Goal: Find specific page/section: Find specific page/section

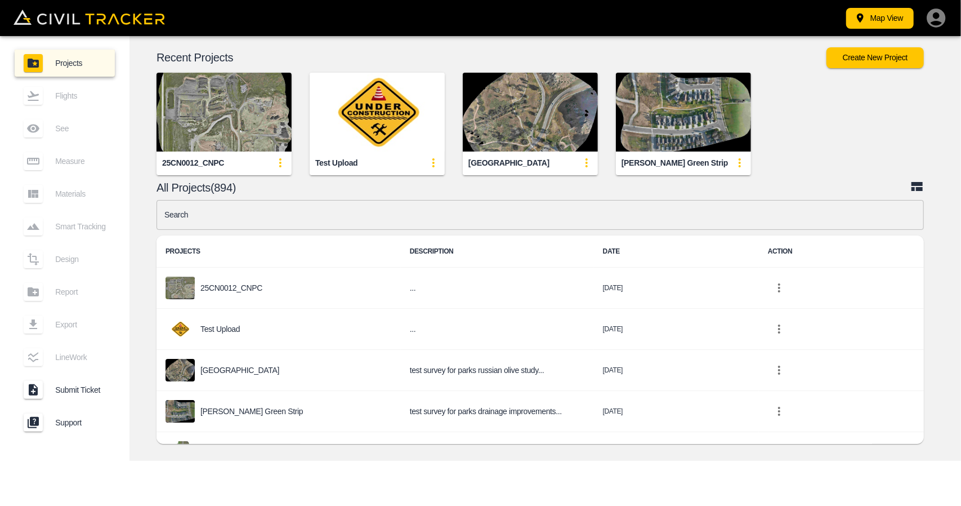
click at [311, 217] on input "text" at bounding box center [541, 215] width 768 height 30
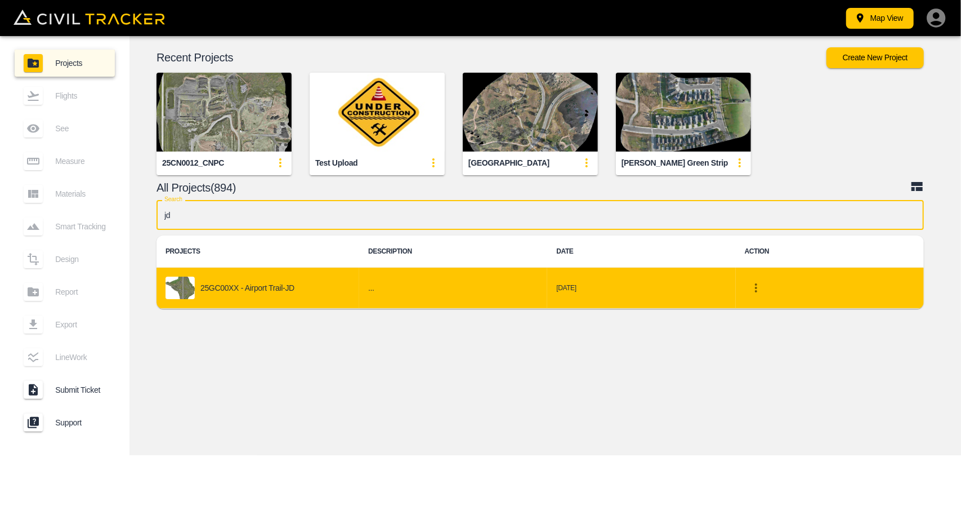
type input "jd"
click at [253, 280] on div "25GC00XX - Airport Trail-JD" at bounding box center [258, 288] width 185 height 23
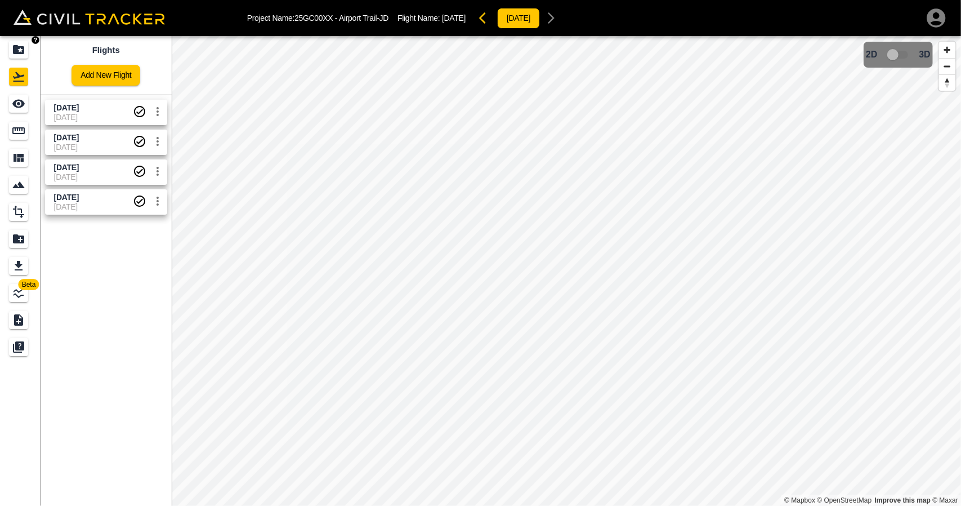
click at [15, 51] on icon "Projects" at bounding box center [18, 49] width 11 height 9
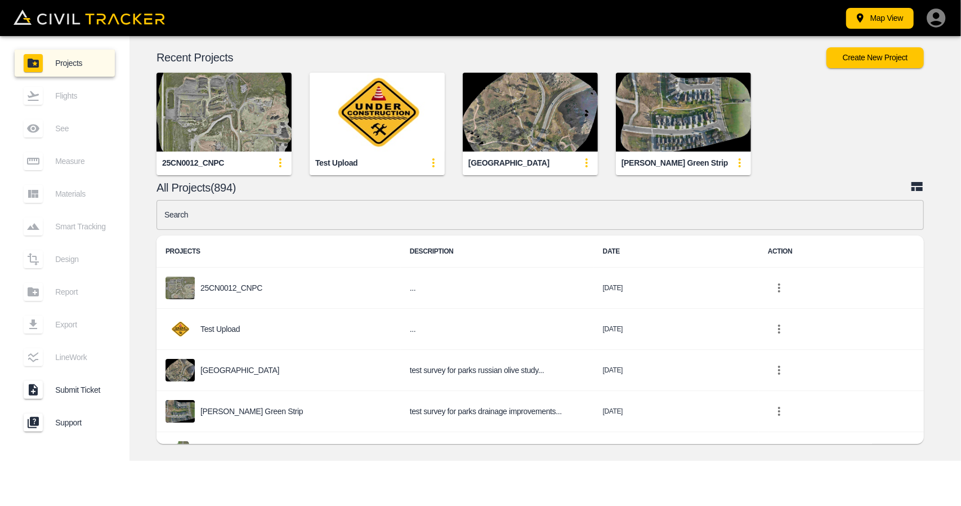
click at [287, 219] on input "text" at bounding box center [541, 215] width 768 height 30
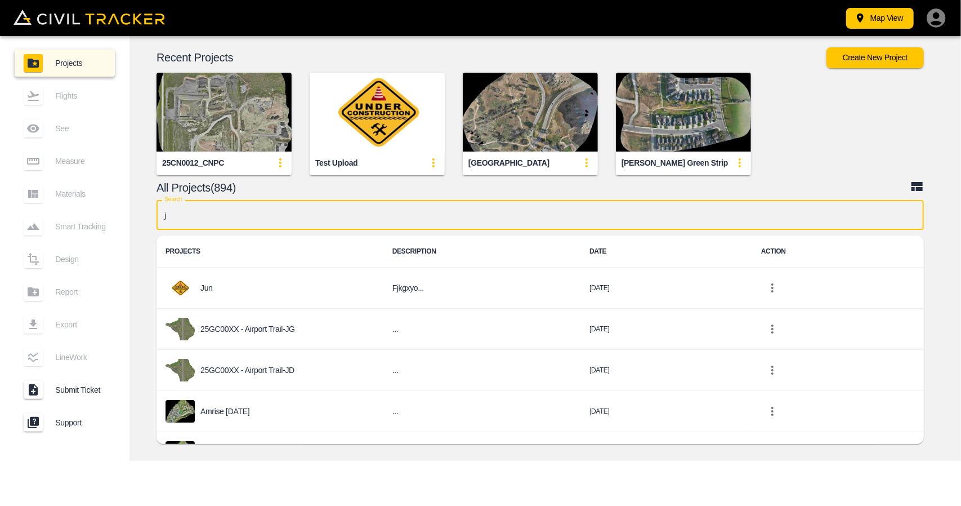
type input "jg"
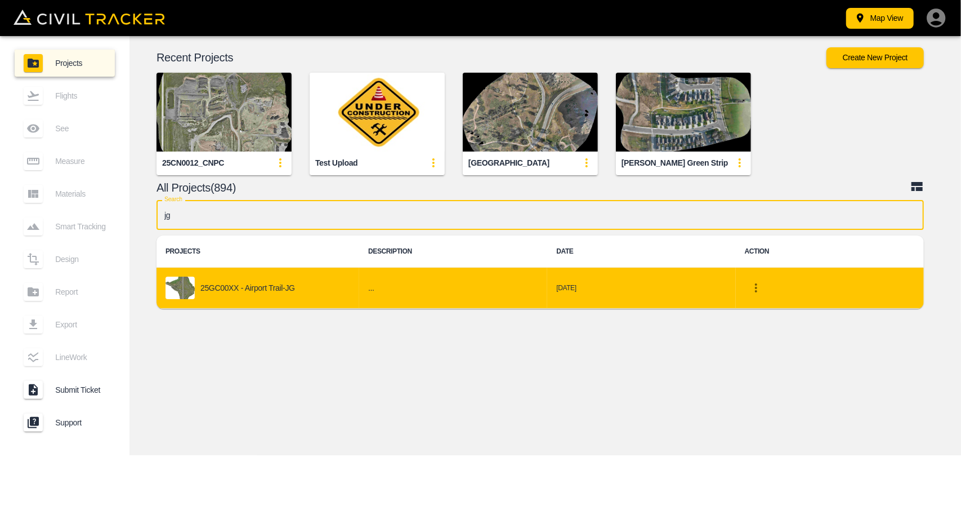
click at [227, 291] on p "25GC00XX - Airport Trail-JG" at bounding box center [247, 287] width 95 height 9
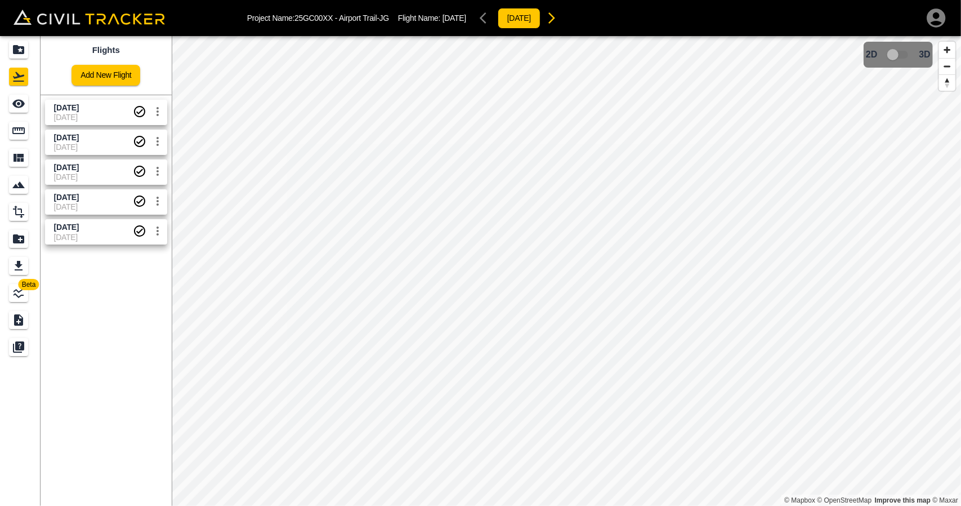
click at [73, 103] on span "[DATE]" at bounding box center [66, 107] width 25 height 9
click at [28, 99] on div "See" at bounding box center [18, 104] width 19 height 18
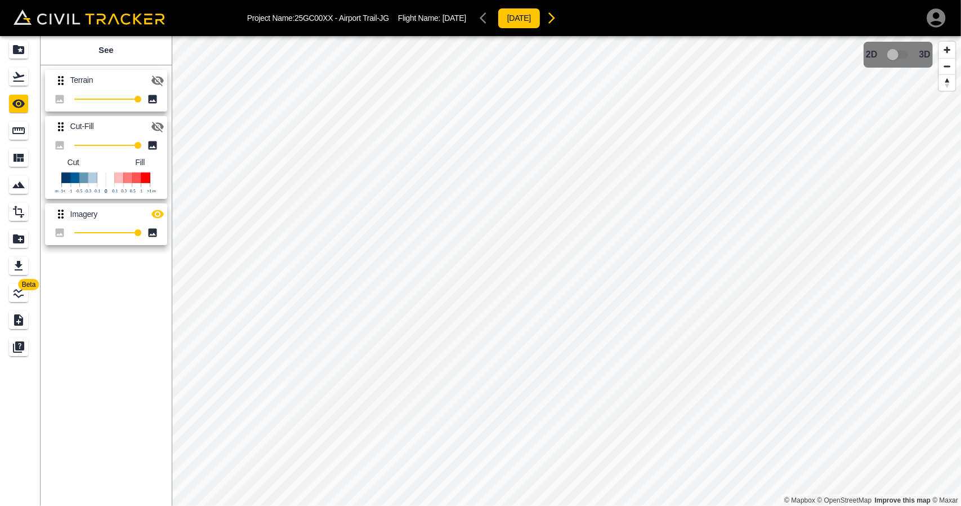
click at [170, 218] on div "Terrain 100 Cut-Fill 100 Cut Fill Imagery 100" at bounding box center [104, 155] width 136 height 189
click at [162, 214] on icon "button" at bounding box center [157, 214] width 12 height 8
click at [160, 128] on icon "button" at bounding box center [158, 127] width 14 height 14
click at [9, 84] on div "Flights" at bounding box center [18, 77] width 19 height 18
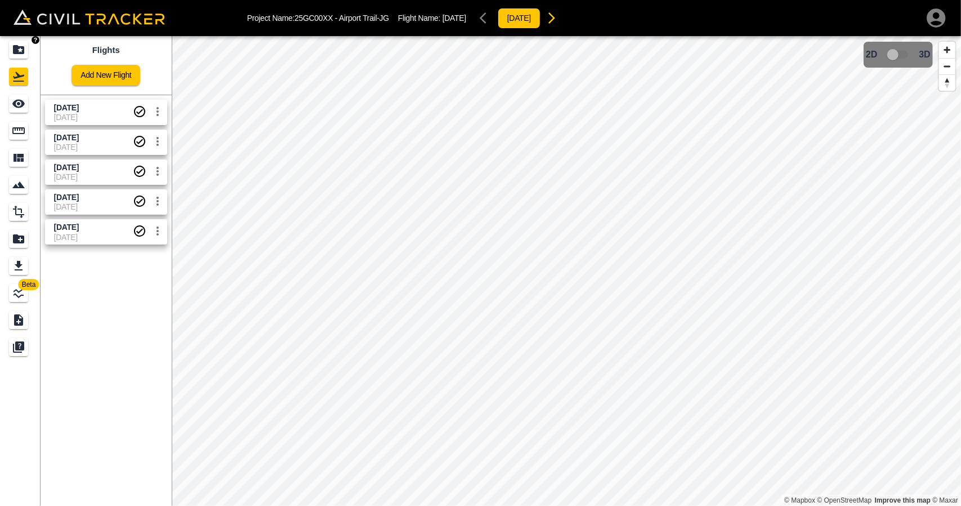
click at [14, 52] on icon "Projects" at bounding box center [18, 49] width 11 height 9
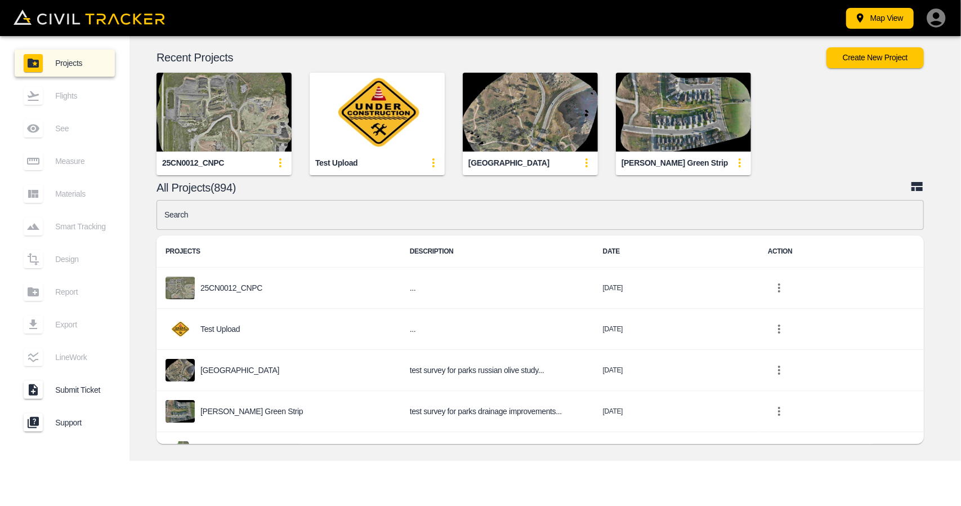
click at [359, 217] on input "text" at bounding box center [541, 215] width 768 height 30
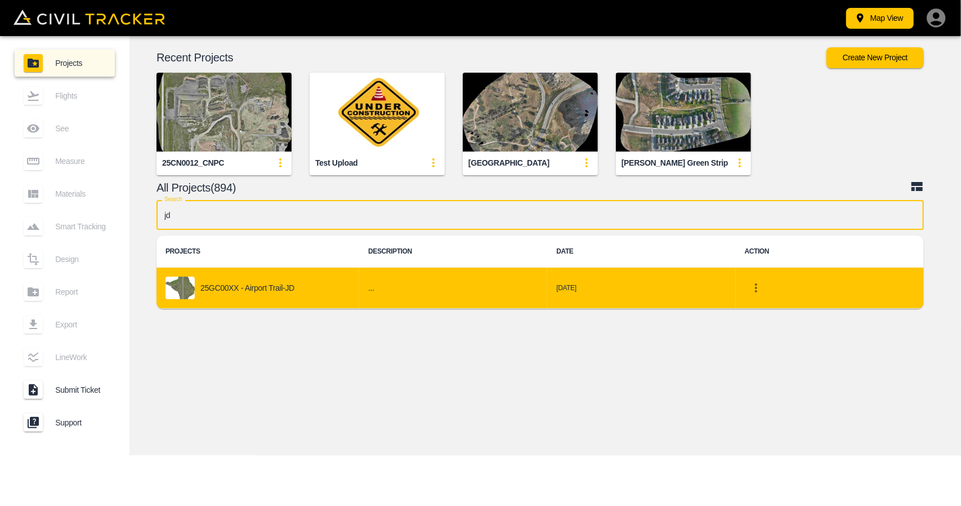
type input "jd"
click at [297, 282] on div "25GC00XX - Airport Trail-JD" at bounding box center [258, 288] width 185 height 23
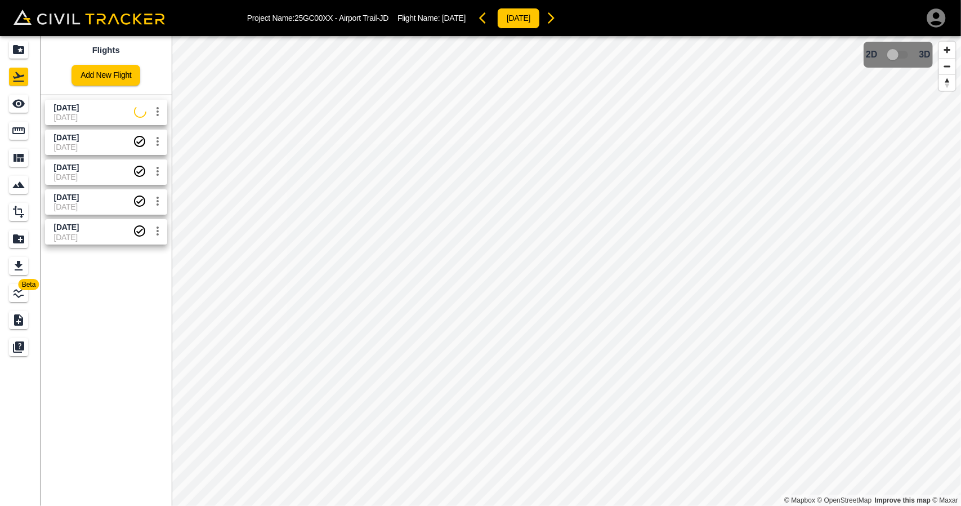
click at [112, 121] on span "[DATE]" at bounding box center [94, 117] width 80 height 9
click at [2, 111] on link at bounding box center [20, 103] width 41 height 27
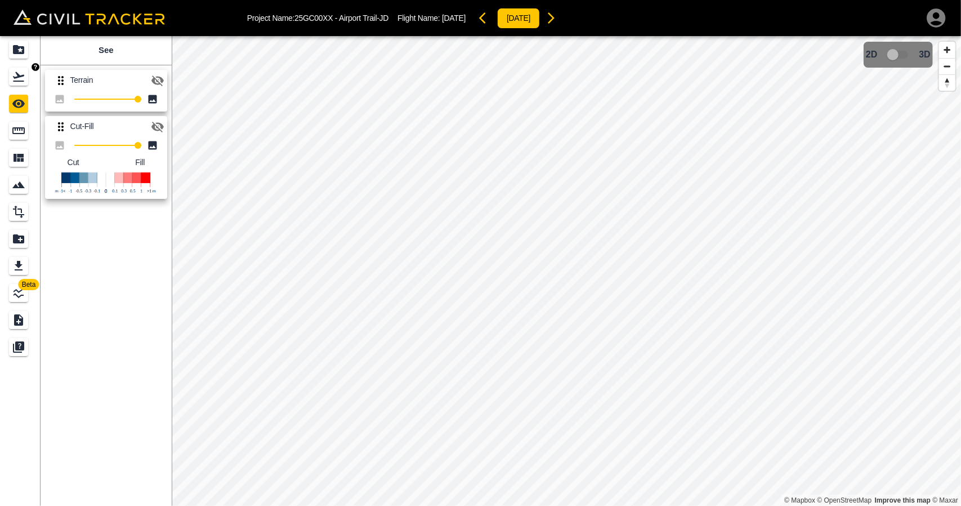
click at [36, 80] on link at bounding box center [20, 76] width 41 height 27
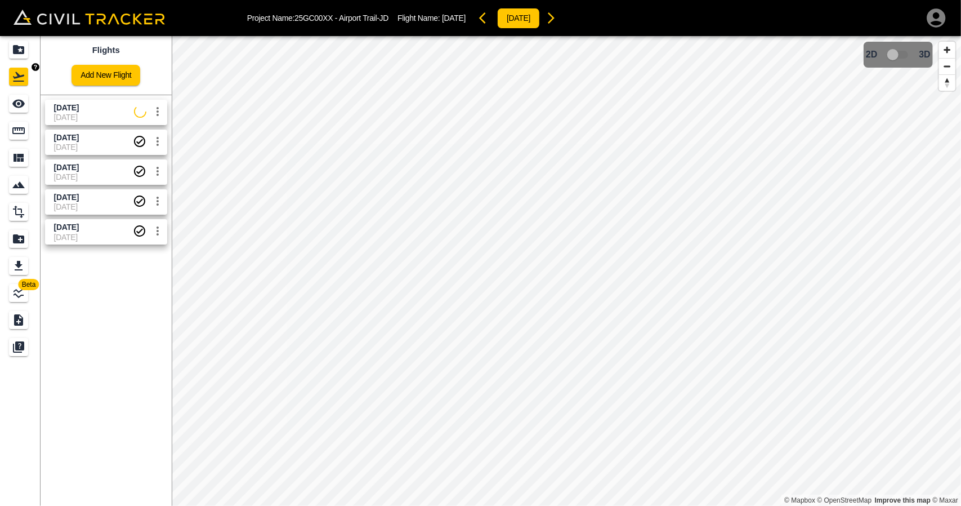
click at [14, 48] on icon "Projects" at bounding box center [18, 49] width 11 height 9
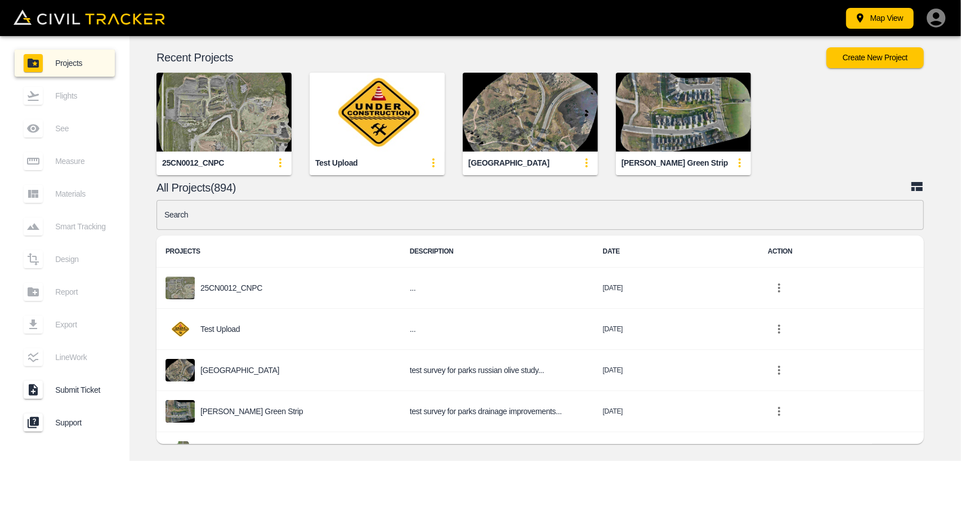
click at [244, 223] on input "text" at bounding box center [541, 215] width 768 height 30
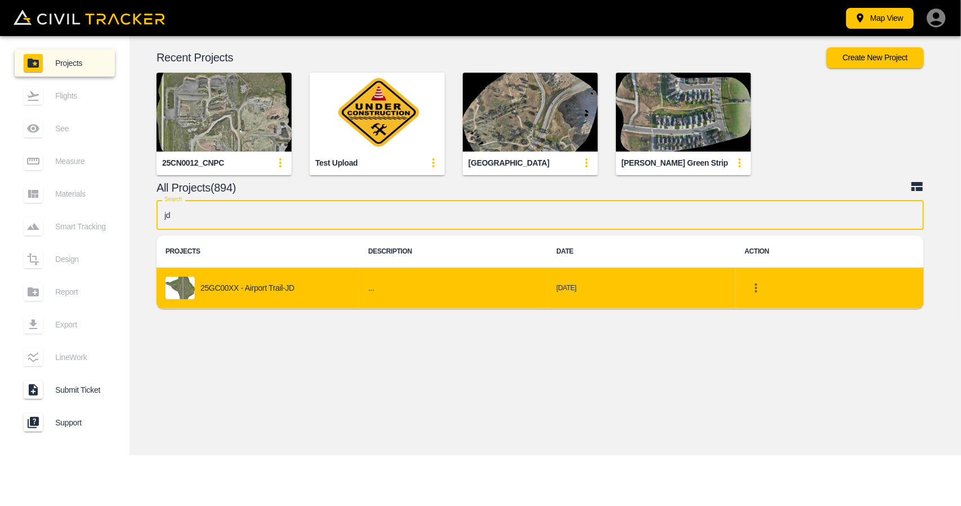
type input "jd"
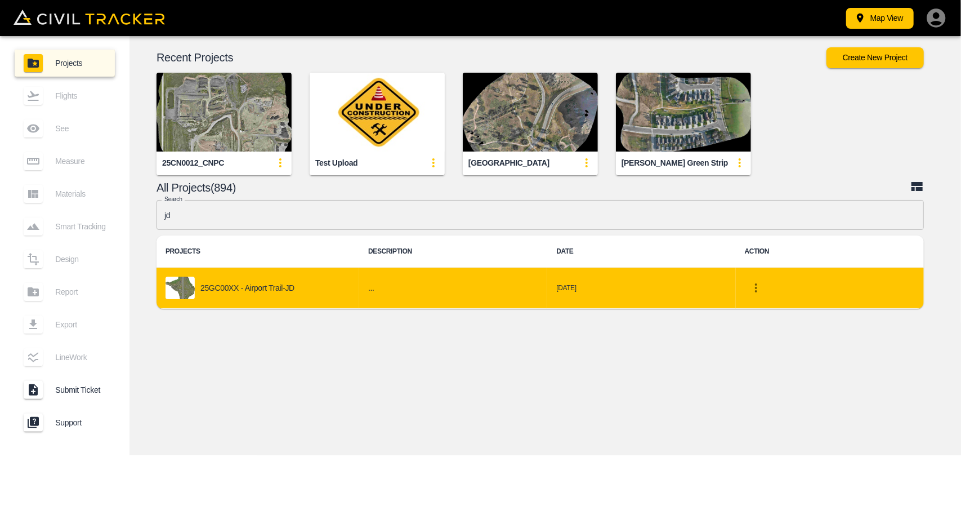
click at [243, 283] on p "25GC00XX - Airport Trail-JD" at bounding box center [247, 287] width 94 height 9
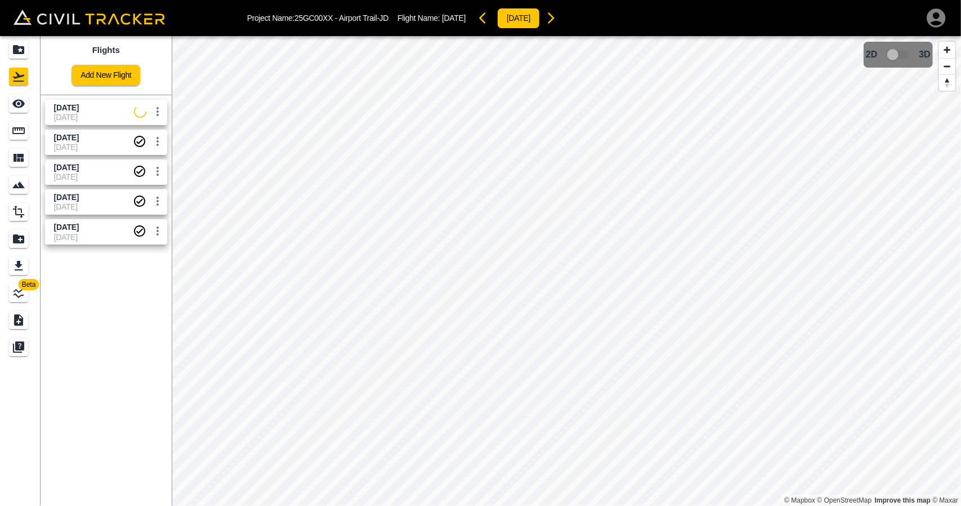
drag, startPoint x: 91, startPoint y: 120, endPoint x: 55, endPoint y: 118, distance: 35.6
click at [90, 120] on span "[DATE]" at bounding box center [94, 117] width 80 height 9
click at [14, 110] on icon "See" at bounding box center [19, 104] width 14 height 14
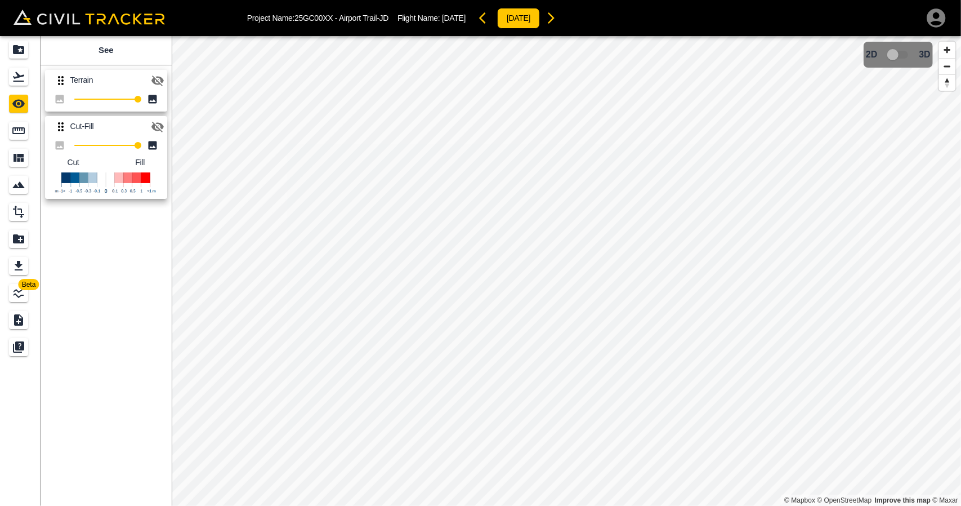
click at [14, 32] on div "Project Name: 25GC00XX - Airport Trail-JD Flight Name: [DATE] [DATE]" at bounding box center [480, 18] width 961 height 36
click at [23, 58] on div "Projects" at bounding box center [18, 50] width 19 height 18
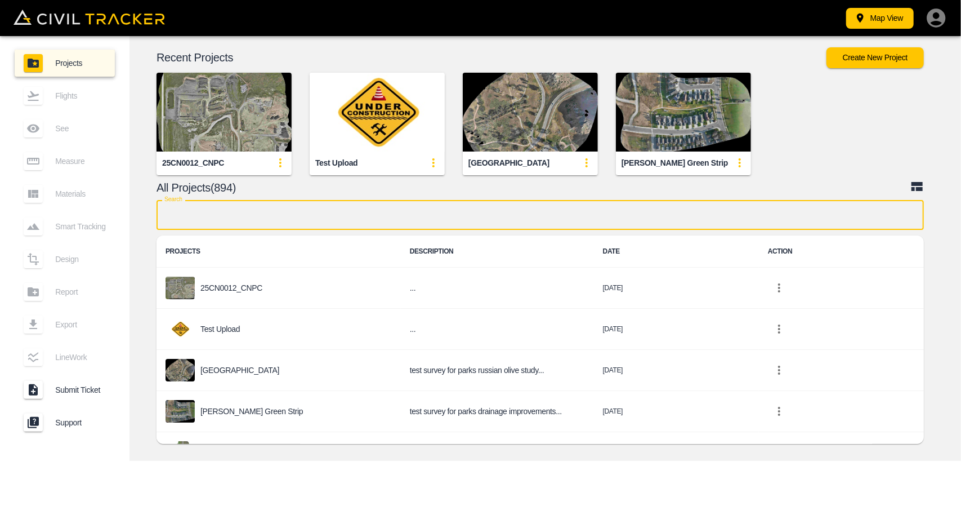
click at [287, 216] on input "text" at bounding box center [541, 215] width 768 height 30
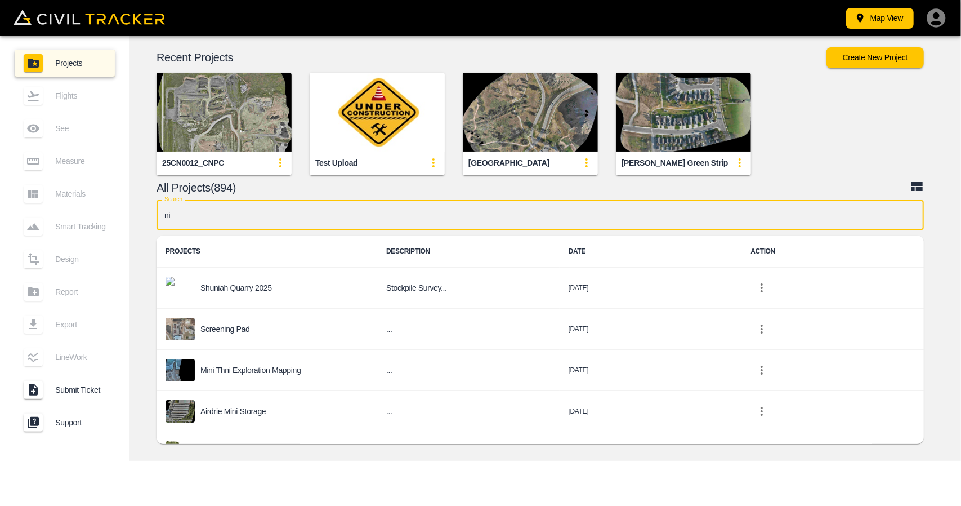
type input "n"
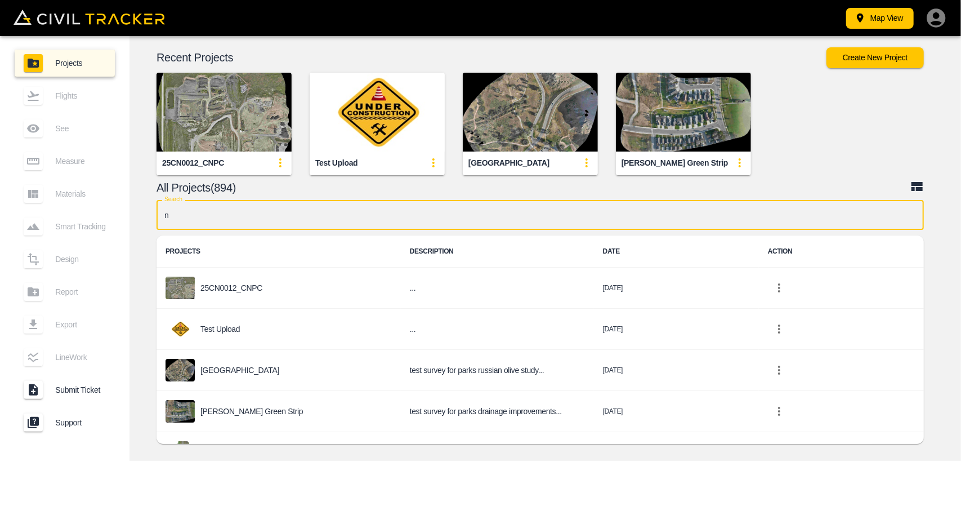
type input "nc"
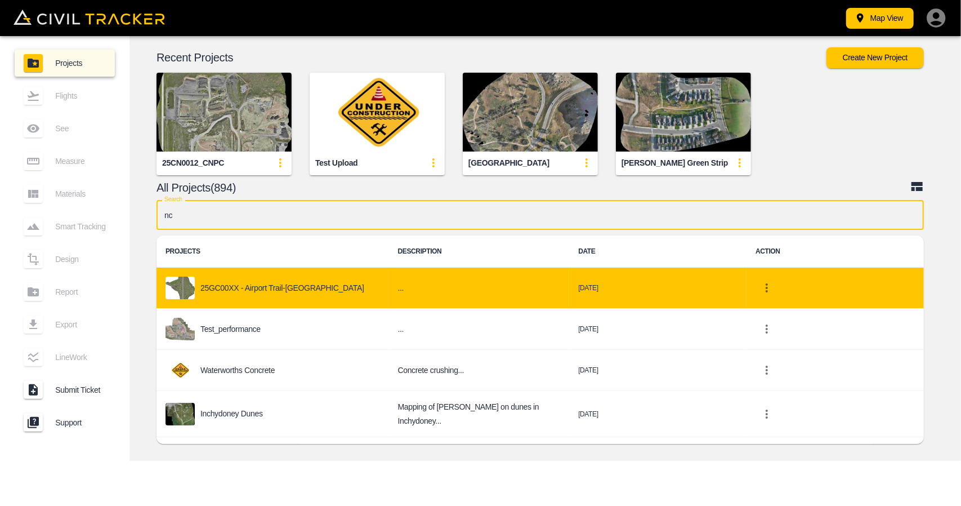
click at [289, 287] on p "25GC00XX - Airport Trail-[GEOGRAPHIC_DATA]" at bounding box center [282, 287] width 164 height 9
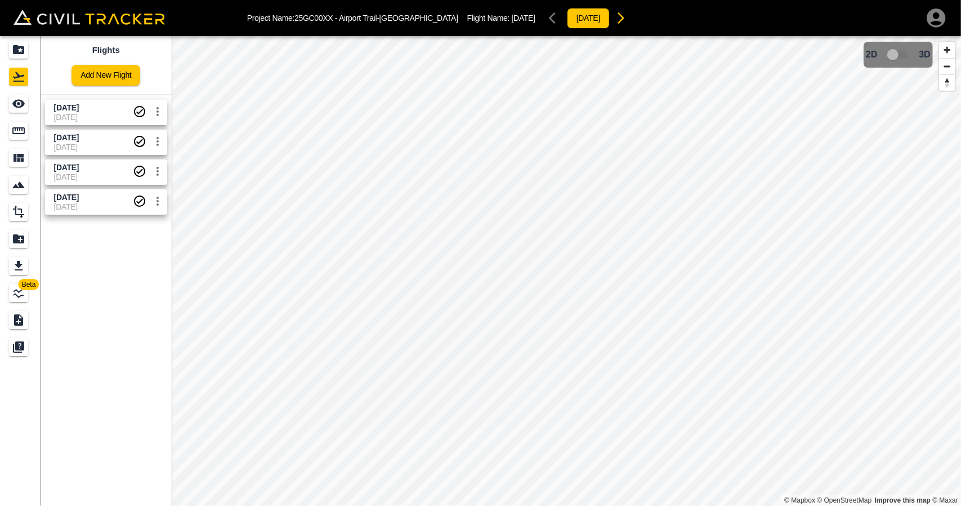
click at [78, 100] on link "Aug 27 2025 04-09-2025" at bounding box center [106, 112] width 122 height 25
click at [8, 133] on link at bounding box center [20, 130] width 41 height 27
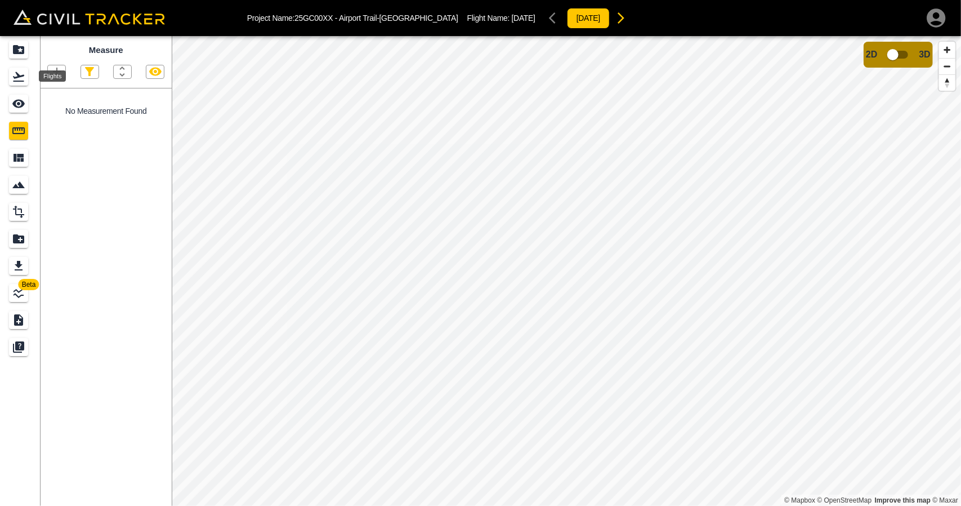
click at [23, 82] on icon "Flights" at bounding box center [18, 77] width 11 height 10
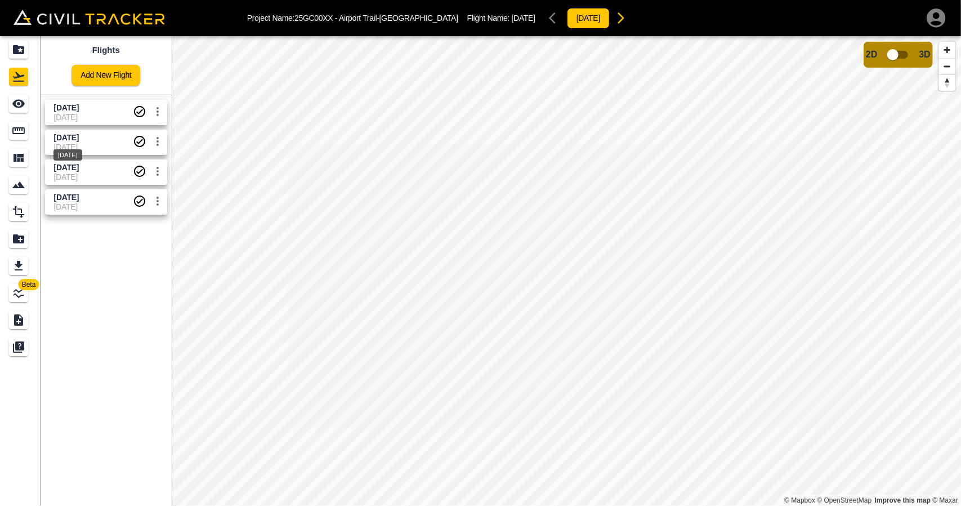
click at [73, 136] on span "[DATE]" at bounding box center [66, 137] width 25 height 9
click at [19, 130] on icon "Measure" at bounding box center [19, 131] width 14 height 14
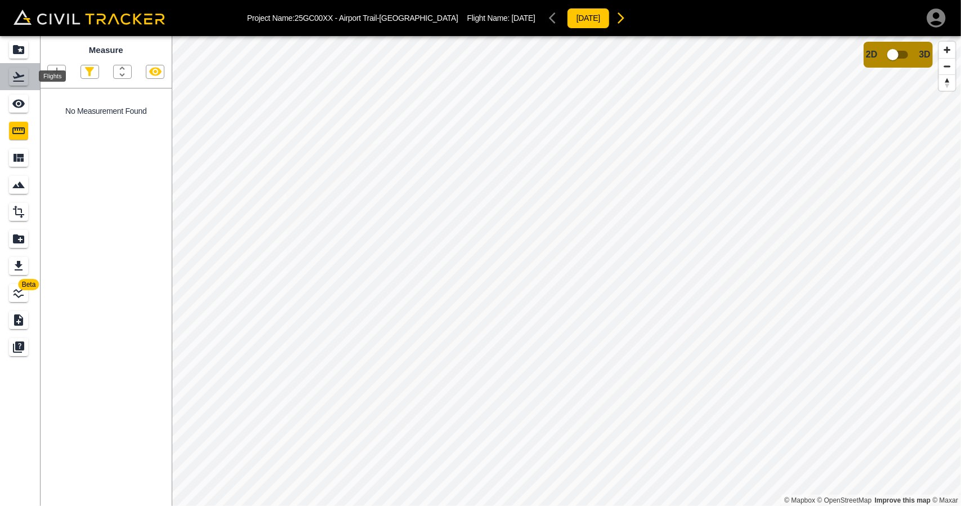
click at [22, 69] on div "Flights" at bounding box center [18, 77] width 19 height 18
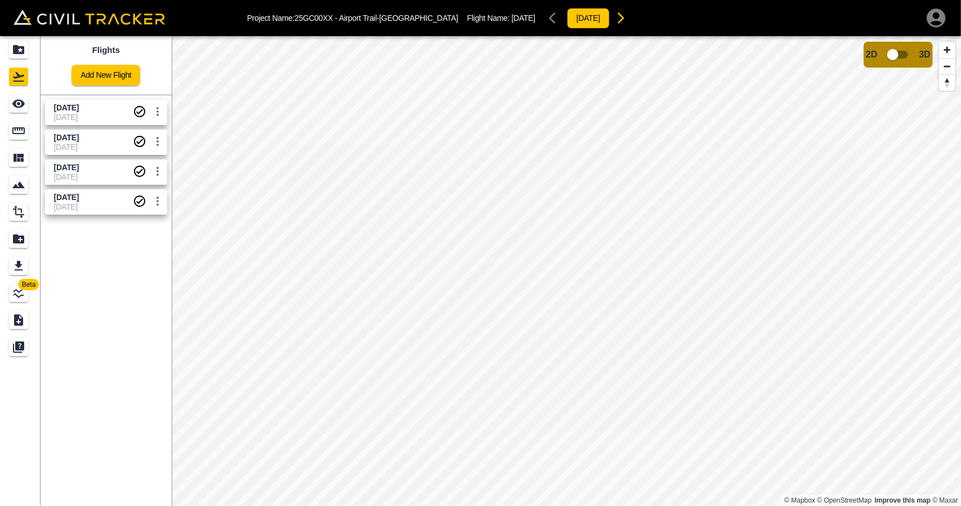
click at [71, 162] on span "[DATE]" at bounding box center [93, 167] width 79 height 11
click at [26, 133] on div "Measure" at bounding box center [18, 131] width 19 height 18
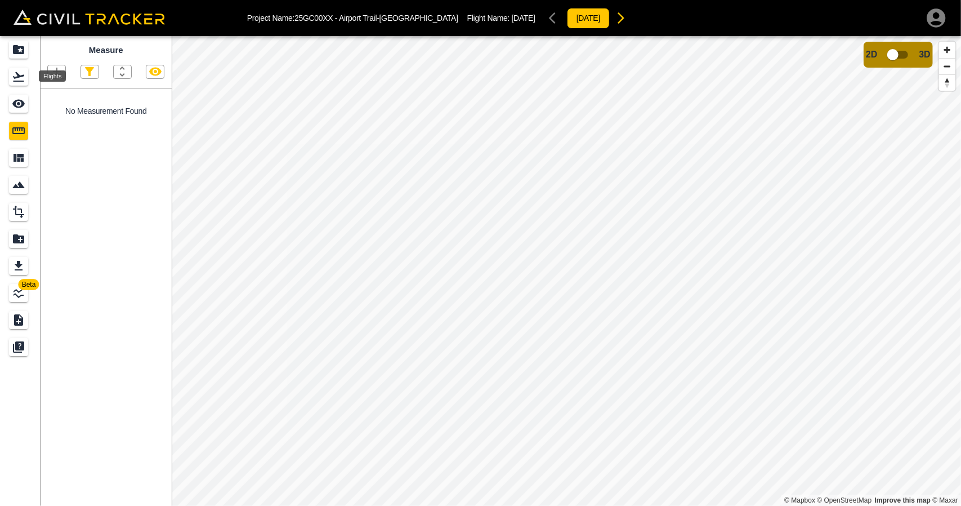
click at [17, 74] on icon "Flights" at bounding box center [18, 77] width 11 height 10
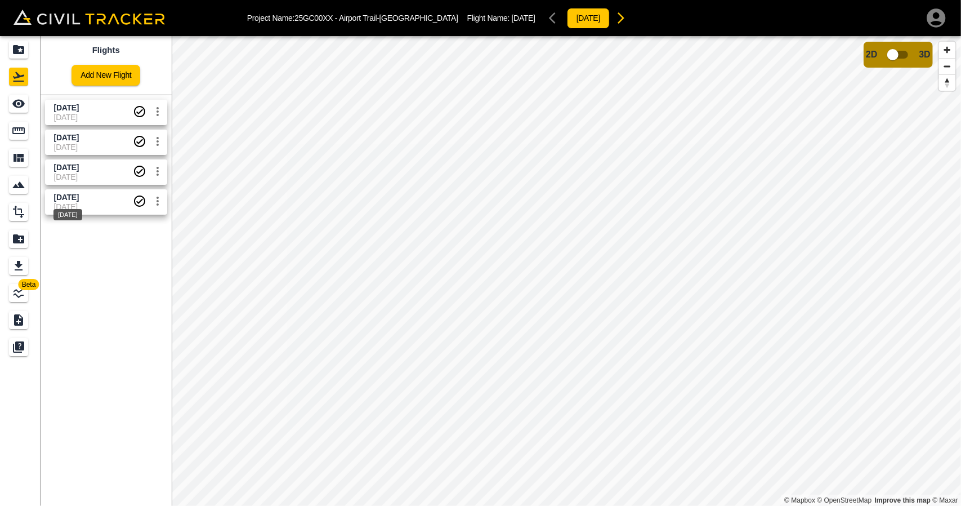
drag, startPoint x: 78, startPoint y: 203, endPoint x: 38, endPoint y: 167, distance: 53.4
click at [78, 202] on div "[DATE]" at bounding box center [67, 211] width 31 height 20
click at [17, 109] on icon "See" at bounding box center [19, 104] width 14 height 14
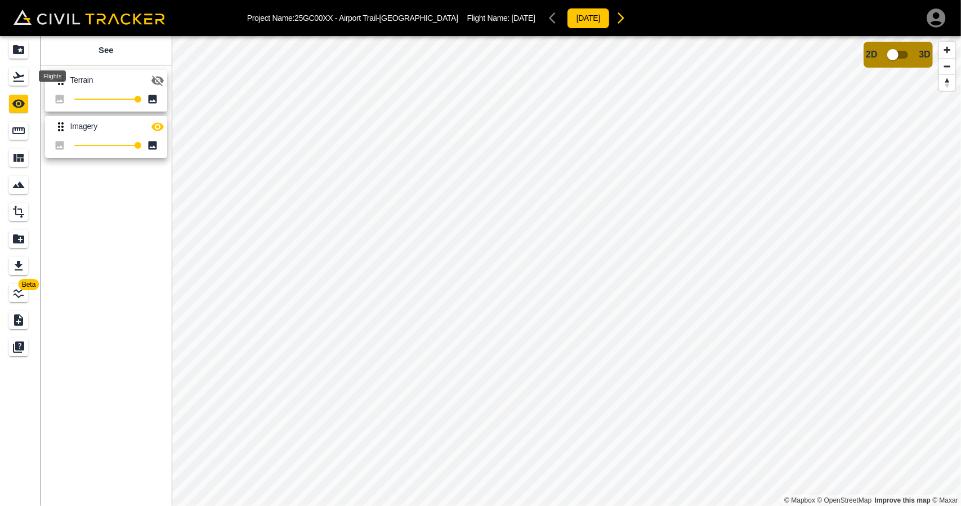
click at [21, 83] on icon "Flights" at bounding box center [19, 77] width 14 height 14
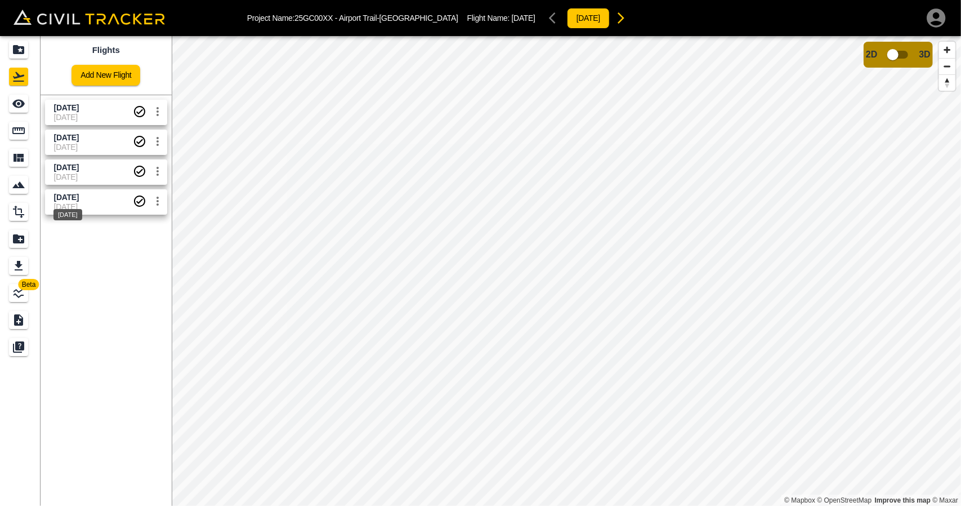
drag, startPoint x: 69, startPoint y: 198, endPoint x: 26, endPoint y: 136, distance: 75.8
click at [68, 197] on span "[DATE]" at bounding box center [66, 197] width 25 height 9
click at [23, 133] on icon "Measure" at bounding box center [18, 130] width 12 height 7
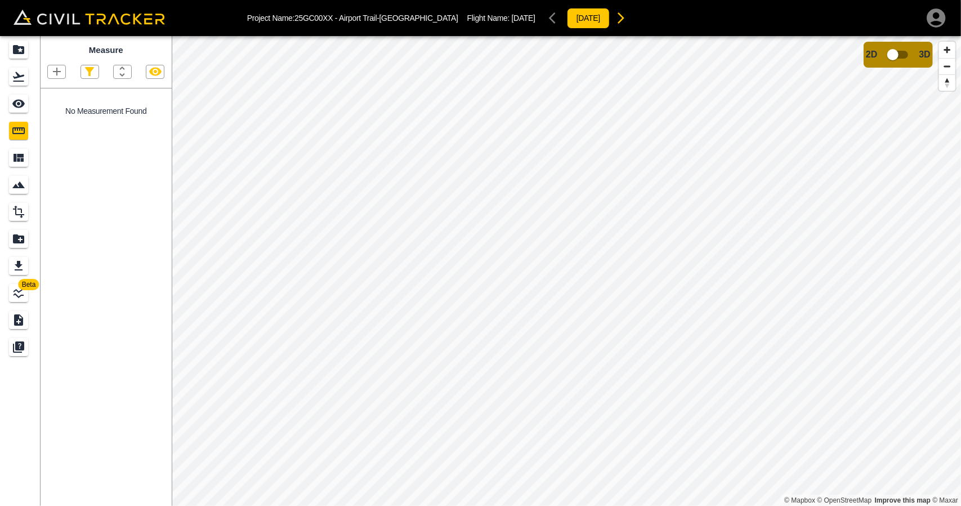
click at [19, 54] on icon "Projects" at bounding box center [18, 49] width 11 height 9
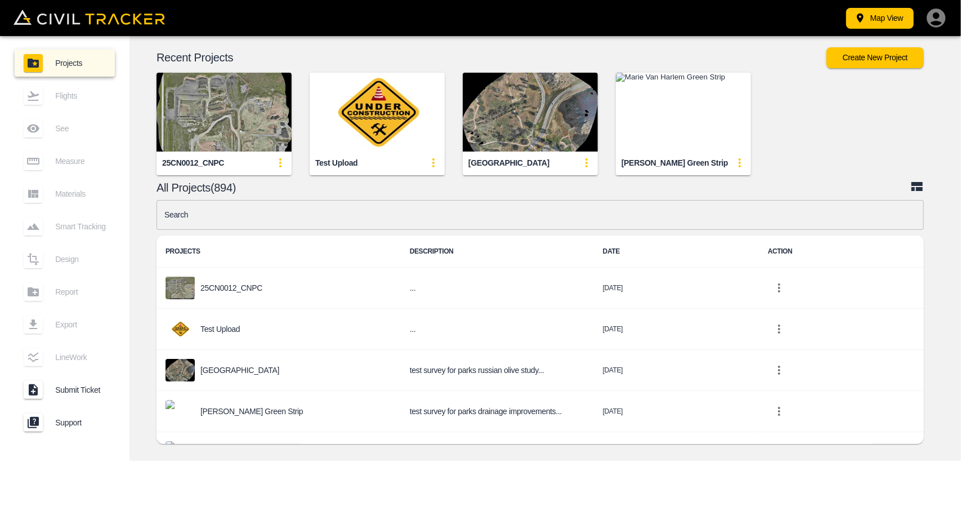
click at [301, 211] on input "text" at bounding box center [541, 215] width 768 height 30
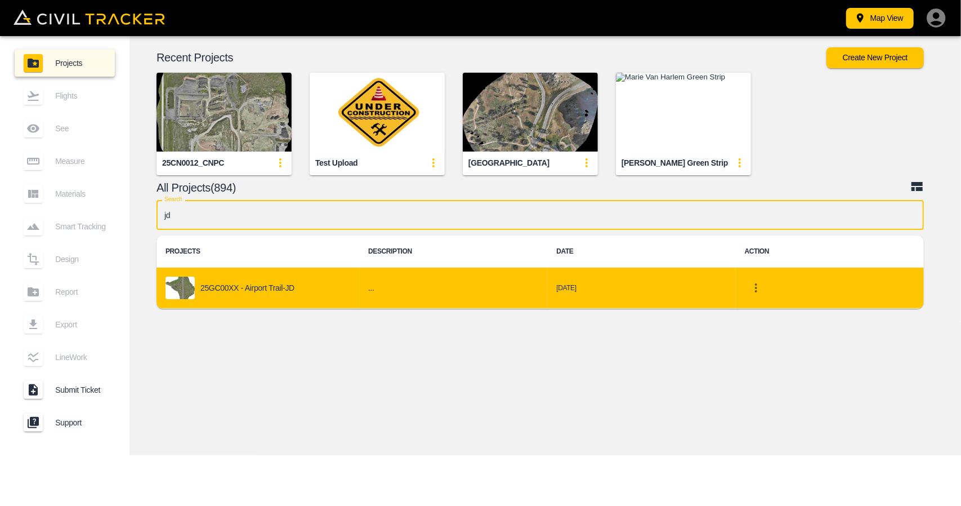
type input "jd"
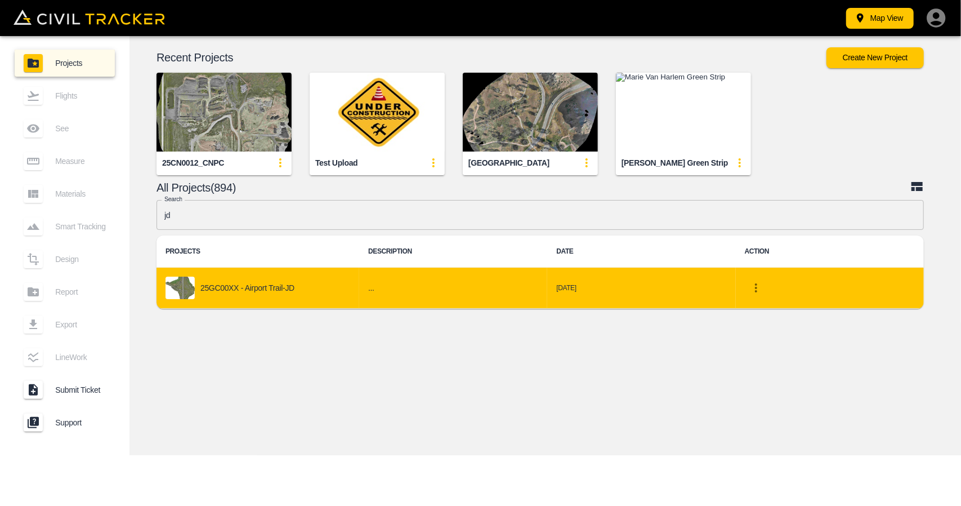
click at [287, 284] on p "25GC00XX - Airport Trail-JD" at bounding box center [247, 287] width 94 height 9
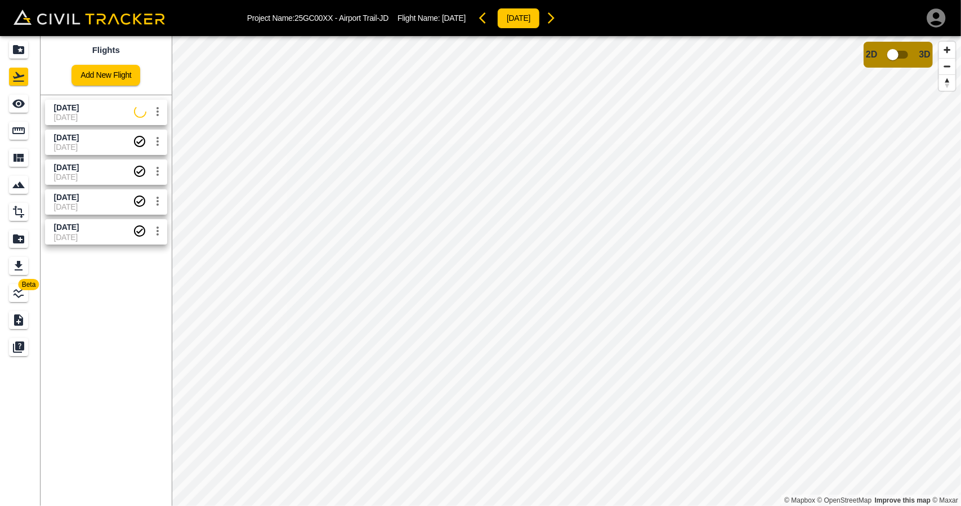
drag, startPoint x: 96, startPoint y: 118, endPoint x: 54, endPoint y: 112, distance: 43.2
click at [95, 118] on span "[DATE]" at bounding box center [94, 117] width 80 height 9
click at [19, 108] on icon "See" at bounding box center [19, 104] width 14 height 14
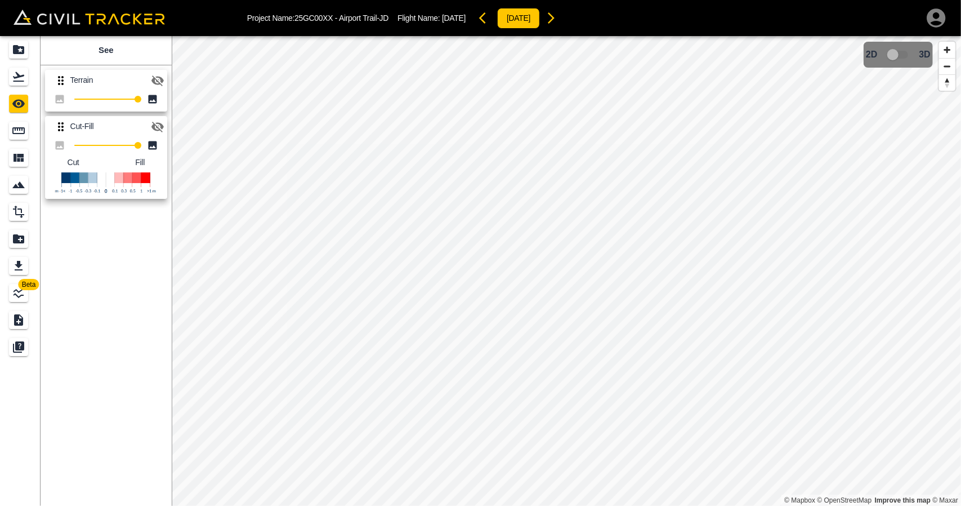
click at [155, 79] on icon "button" at bounding box center [158, 81] width 14 height 14
click at [158, 83] on icon "button" at bounding box center [158, 81] width 14 height 14
click at [21, 78] on icon "Flights" at bounding box center [19, 77] width 14 height 14
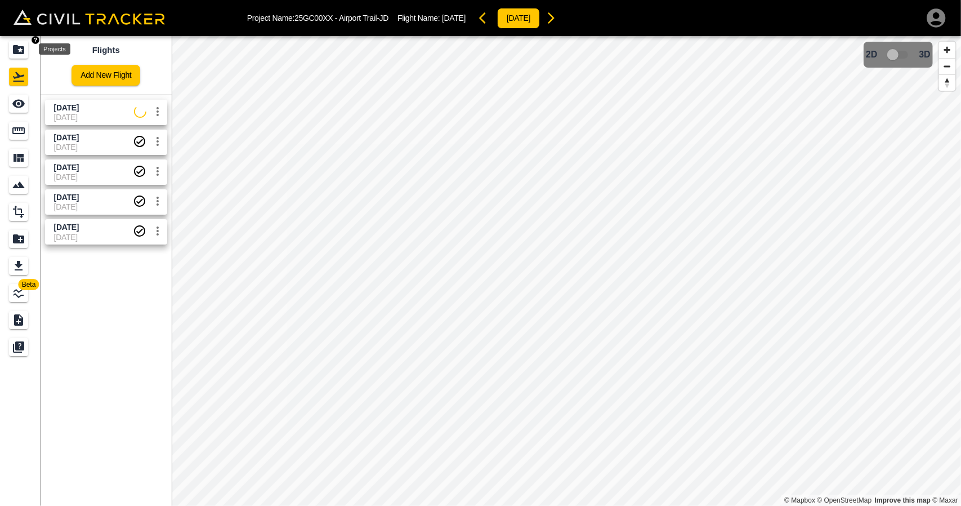
click at [21, 51] on icon "Projects" at bounding box center [18, 49] width 11 height 9
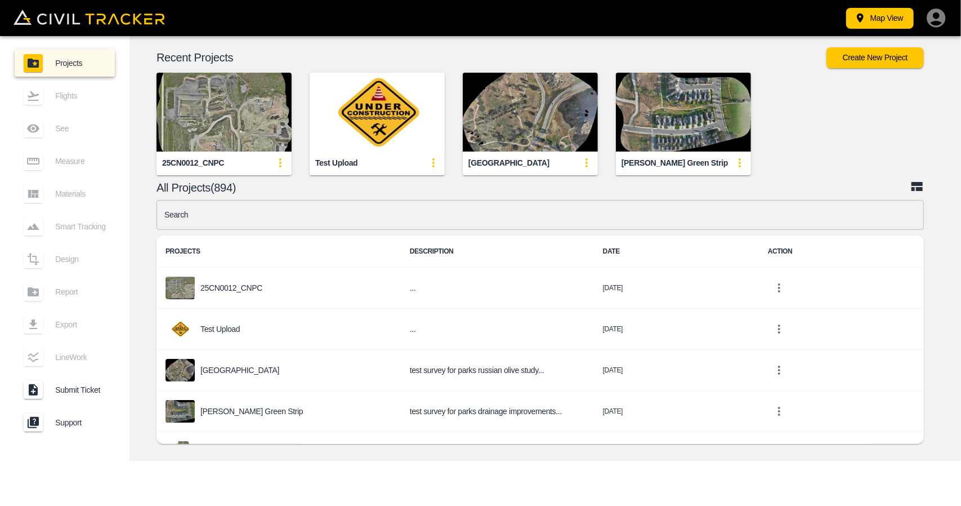
click at [486, 216] on input "text" at bounding box center [541, 215] width 768 height 30
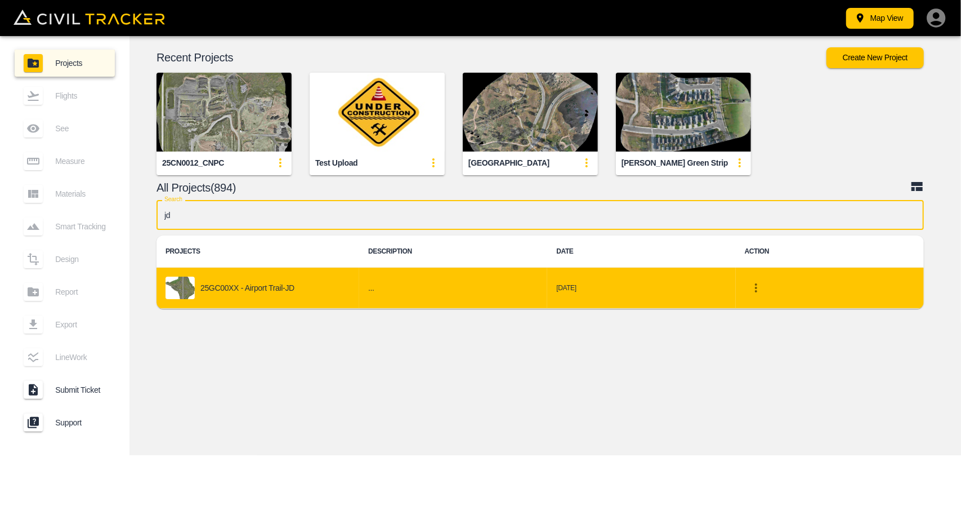
type input "jd"
click at [289, 293] on div "25GC00XX - Airport Trail-JD" at bounding box center [258, 288] width 185 height 23
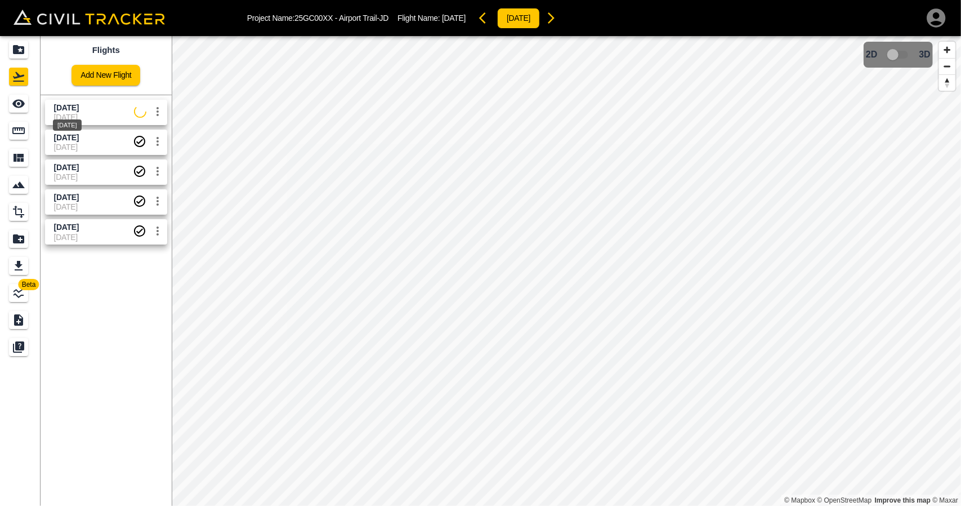
drag, startPoint x: 88, startPoint y: 109, endPoint x: 34, endPoint y: 111, distance: 54.1
click at [79, 109] on span "[DATE]" at bounding box center [66, 107] width 25 height 9
click at [8, 106] on link at bounding box center [20, 103] width 41 height 27
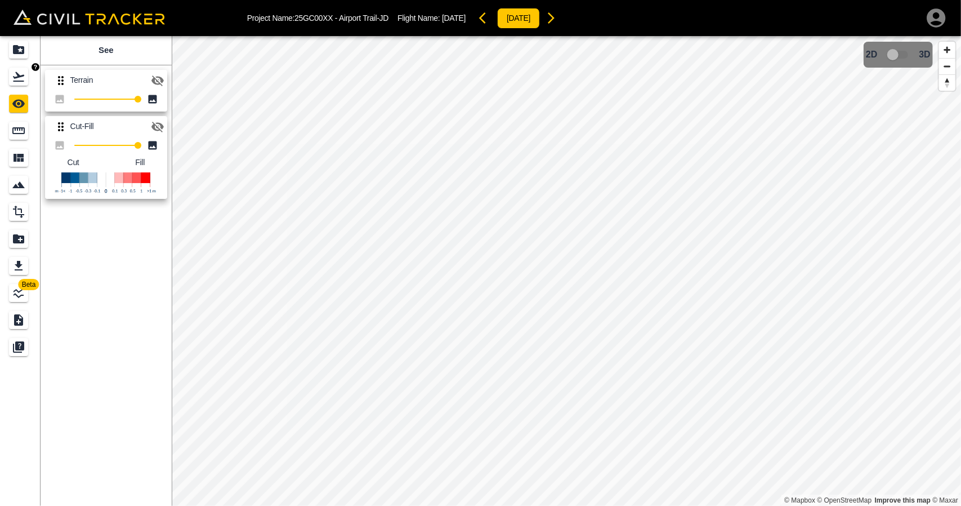
click at [17, 84] on div "Flights" at bounding box center [18, 77] width 19 height 18
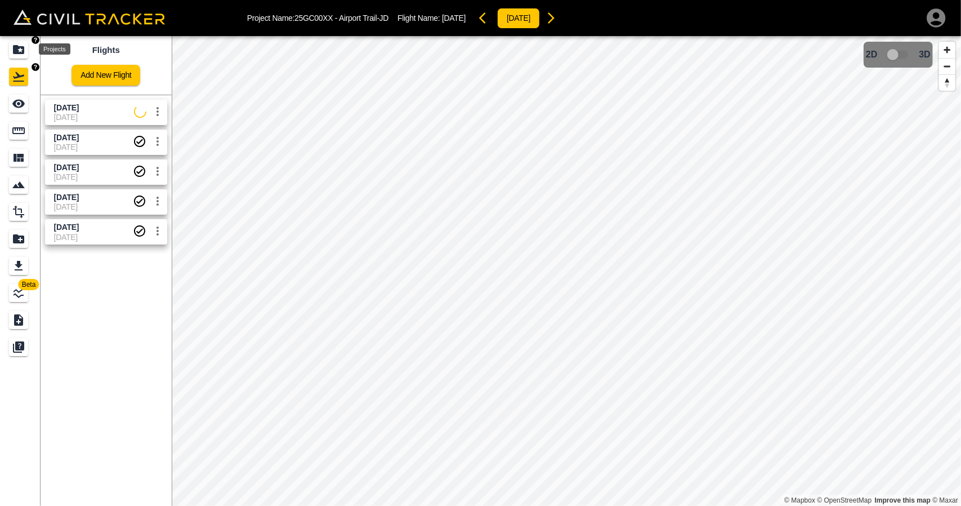
click at [17, 56] on div "Projects" at bounding box center [18, 50] width 19 height 18
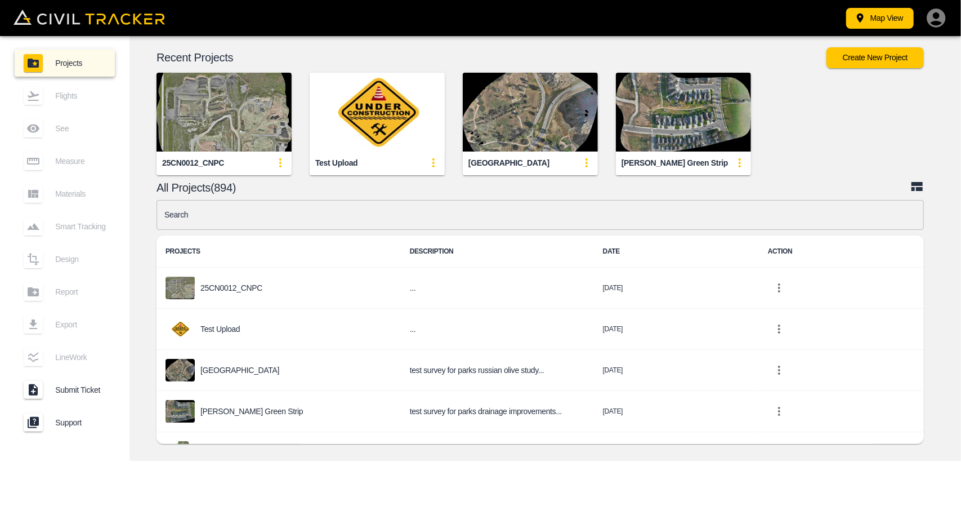
click at [425, 204] on input "text" at bounding box center [541, 215] width 768 height 30
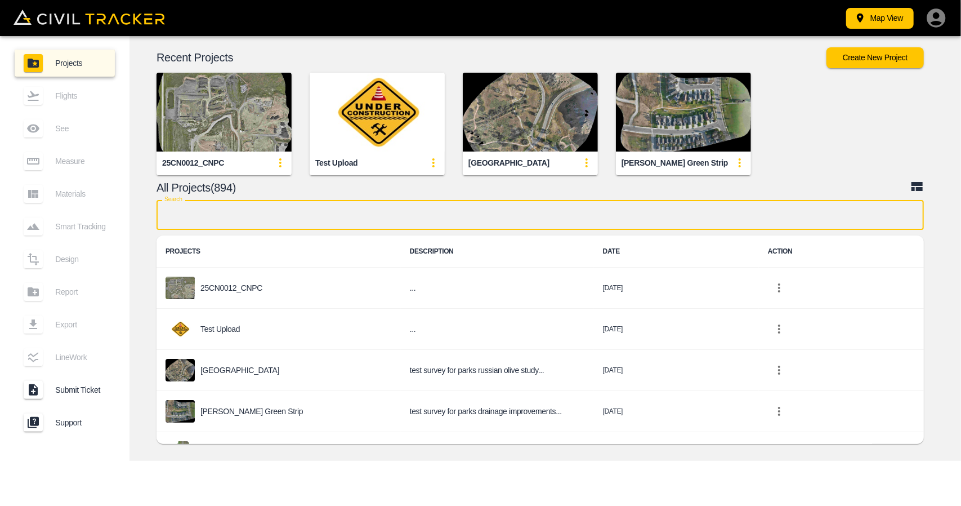
click at [408, 209] on input "text" at bounding box center [541, 215] width 768 height 30
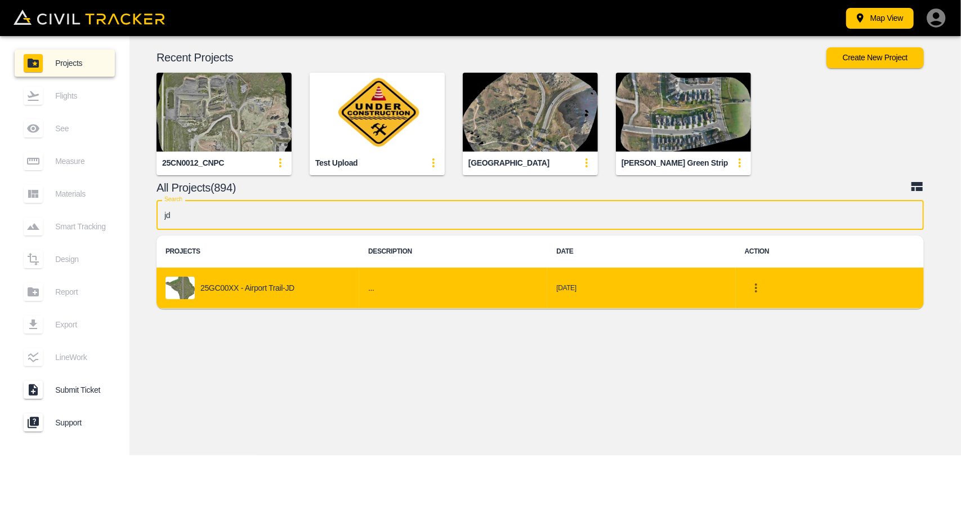
type input "jd"
click at [197, 304] on td "25GC00XX - Airport Trail-JD" at bounding box center [258, 288] width 203 height 41
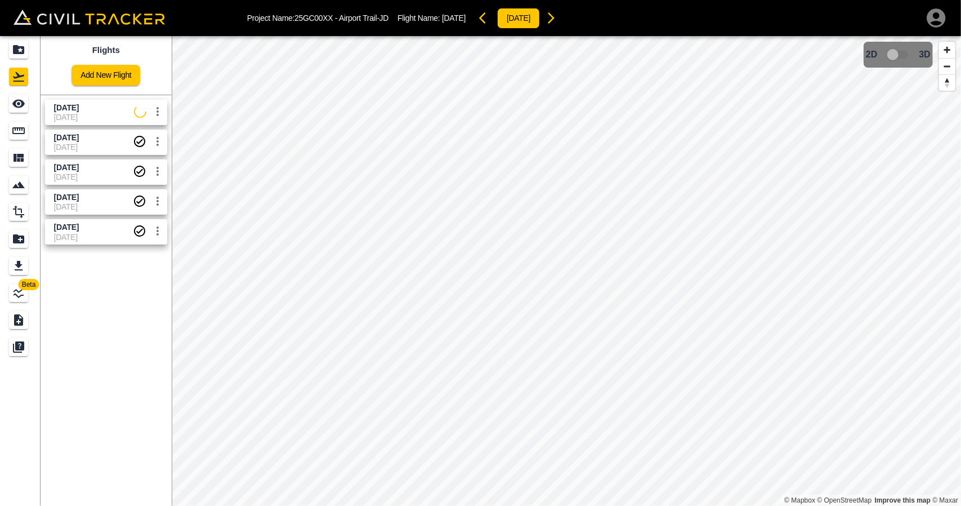
click at [87, 114] on span "[DATE]" at bounding box center [94, 117] width 80 height 9
click at [34, 112] on link at bounding box center [20, 103] width 41 height 27
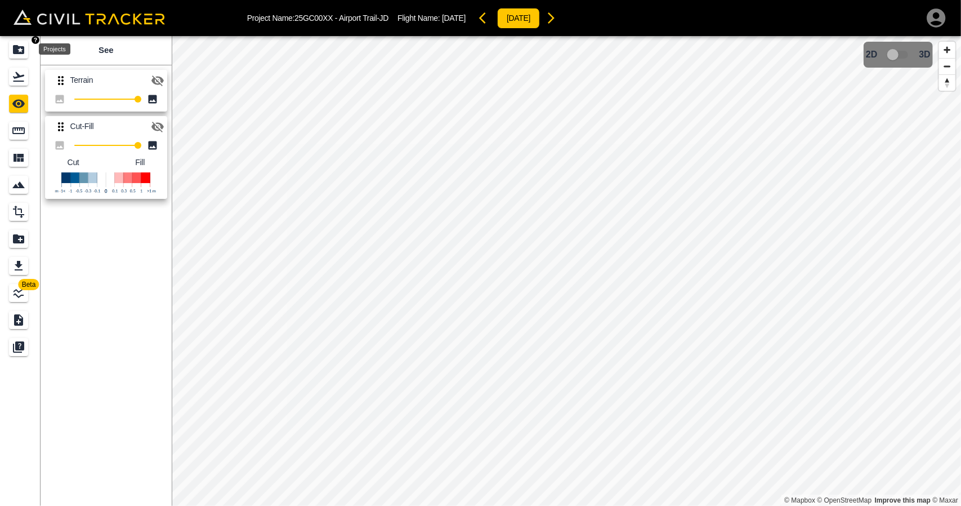
click at [24, 50] on icon "Projects" at bounding box center [19, 50] width 14 height 14
